Goal: Entertainment & Leisure: Consume media (video, audio)

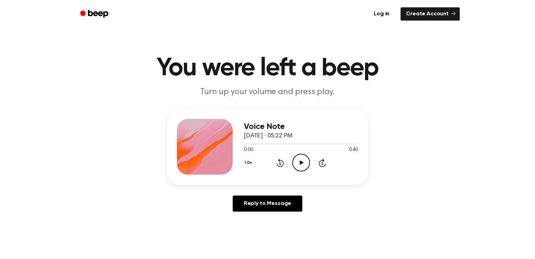
click at [288, 111] on div "Voice Note October 10, 2025 · 05:22 PM 0:00 0:40 Your browser does not support …" at bounding box center [267, 146] width 201 height 75
click at [299, 149] on div "0:00 0:40" at bounding box center [301, 149] width 114 height 7
click at [301, 156] on icon "Play Audio" at bounding box center [301, 163] width 18 height 18
click at [300, 157] on icon "Play Audio" at bounding box center [301, 163] width 18 height 18
click at [295, 157] on icon "Play Audio" at bounding box center [301, 163] width 18 height 18
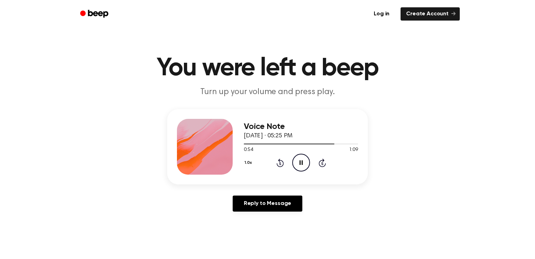
click at [301, 167] on icon "Pause Audio" at bounding box center [301, 163] width 18 height 18
